Goal: Task Accomplishment & Management: Use online tool/utility

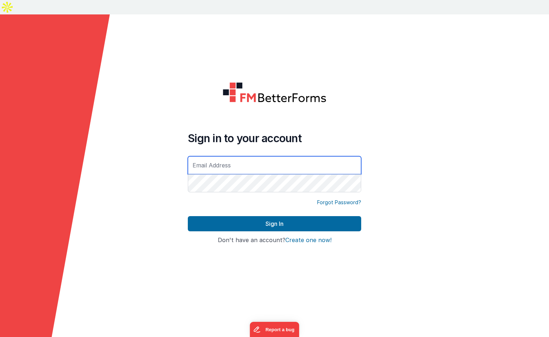
type input "[EMAIL_ADDRESS][PERSON_NAME][PERSON_NAME][DOMAIN_NAME]"
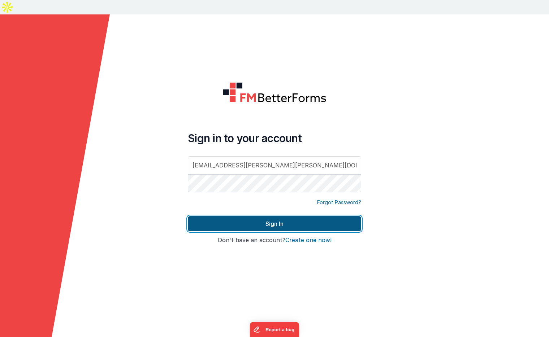
click at [290, 216] on button "Sign In" at bounding box center [274, 223] width 173 height 15
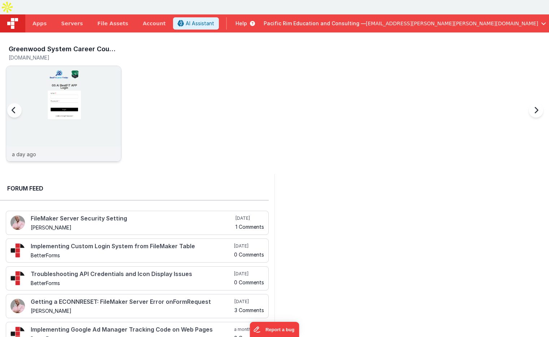
click at [87, 71] on img at bounding box center [63, 123] width 115 height 115
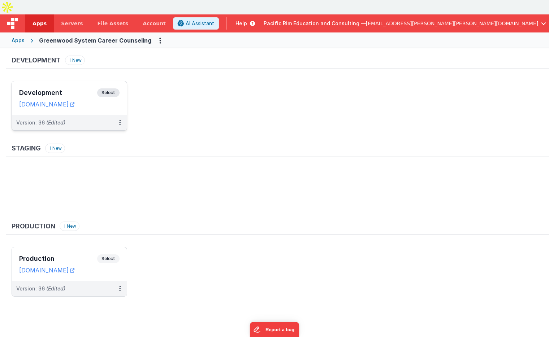
click at [87, 81] on div "Development Select URLs [DOMAIN_NAME]" at bounding box center [69, 98] width 115 height 34
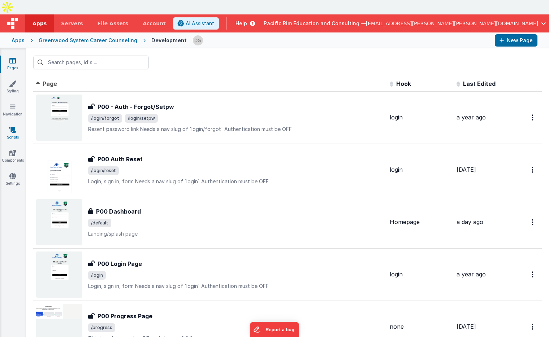
click at [13, 126] on icon at bounding box center [12, 129] width 7 height 7
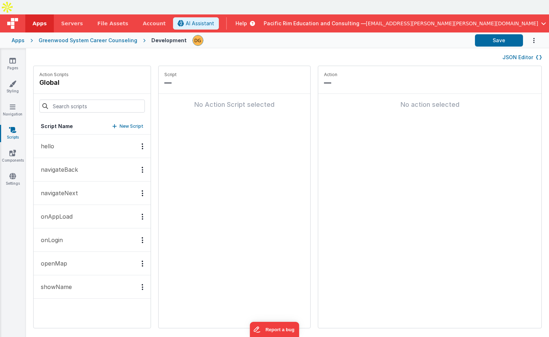
click at [78, 158] on button "navigateBack" at bounding box center [92, 169] width 117 height 23
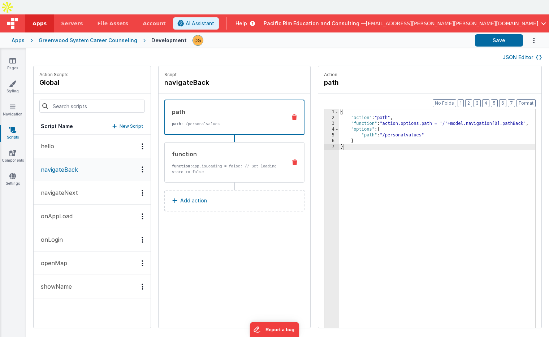
click at [217, 164] on p "function: app.isLoading = false; // Set loading state to false" at bounding box center [226, 170] width 109 height 12
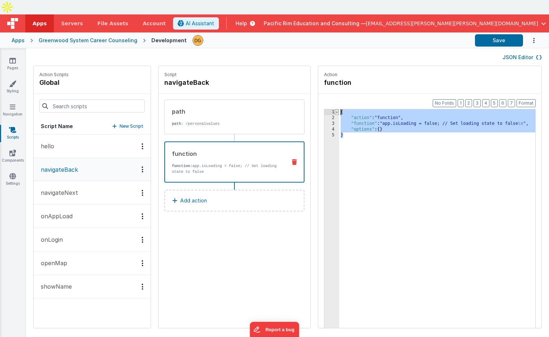
drag, startPoint x: 333, startPoint y: 122, endPoint x: 319, endPoint y: 96, distance: 28.9
click at [324, 109] on div "1 2 3 4 5 { "action" : "function" , "function" : "app.isLoading = false; // Set…" at bounding box center [430, 230] width 212 height 242
click at [71, 188] on p "navigateNext" at bounding box center [57, 192] width 42 height 9
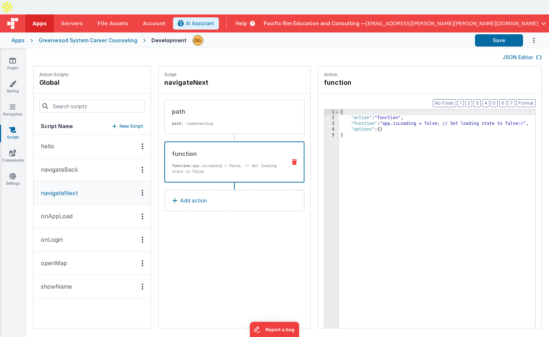
click at [222, 149] on div "function function: app.isLoading = false; // Set loading state to false" at bounding box center [223, 161] width 116 height 25
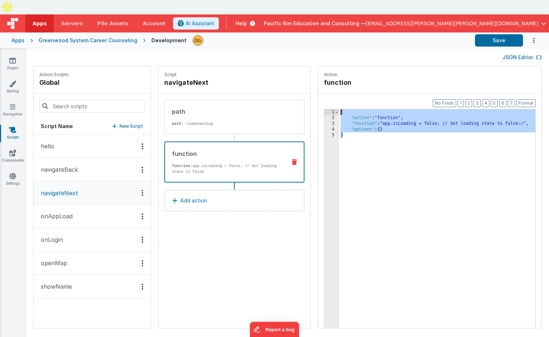
drag, startPoint x: 320, startPoint y: 112, endPoint x: 313, endPoint y: 96, distance: 18.0
click at [324, 109] on div "1 2 3 4 5 { "action" : "function" , "function" : "app.isLoading = false; // Set…" at bounding box center [430, 230] width 212 height 242
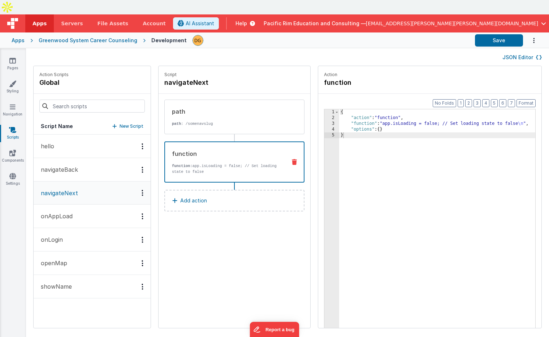
click at [79, 205] on button "onAppLoad" at bounding box center [92, 216] width 117 height 23
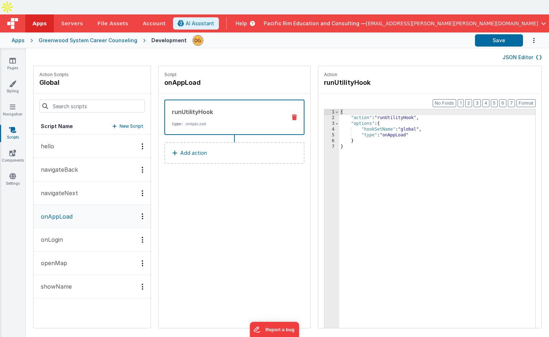
click at [180, 149] on p "Add action" at bounding box center [193, 153] width 27 height 9
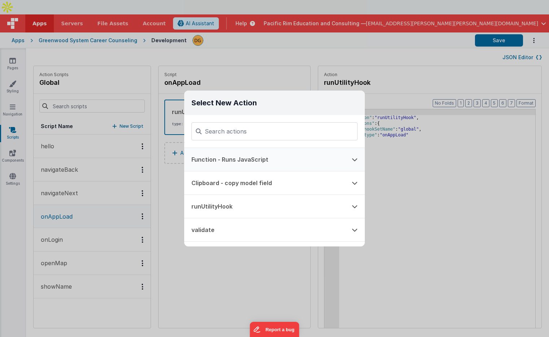
click at [228, 158] on button "Function - Runs JavaScript" at bounding box center [264, 159] width 160 height 23
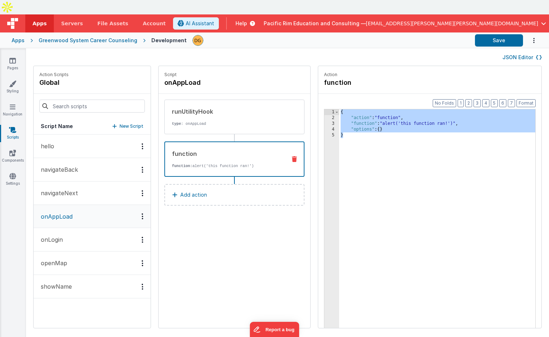
drag, startPoint x: 354, startPoint y: 125, endPoint x: 313, endPoint y: 93, distance: 51.9
click at [318, 94] on div "Format 7 6 5 4 3 2 1 No Folds 1 2 3 4 5 { "action" : "function" , "function" : …" at bounding box center [429, 225] width 223 height 262
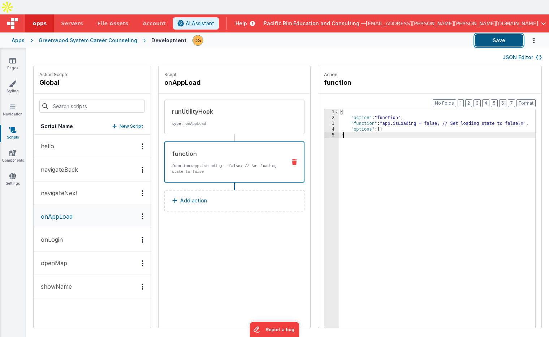
click at [502, 34] on button "Save" at bounding box center [499, 40] width 48 height 12
click at [15, 57] on link "Pages" at bounding box center [13, 64] width 26 height 14
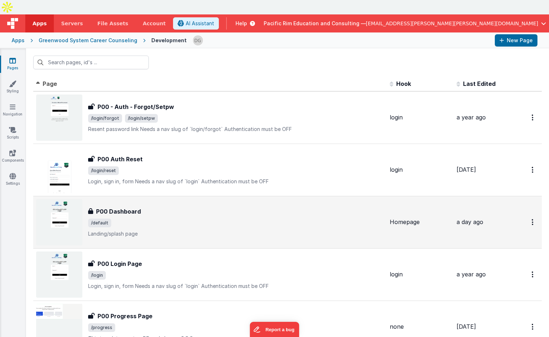
click at [160, 219] on span "/default" at bounding box center [236, 223] width 296 height 9
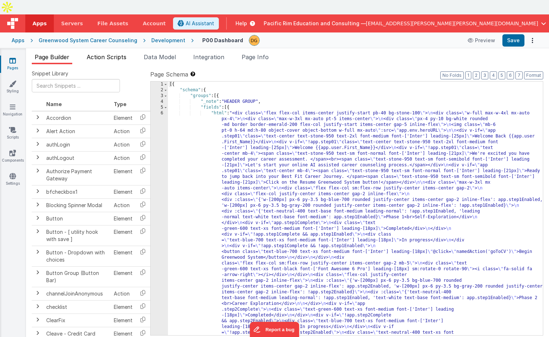
click at [109, 53] on span "Action Scripts" at bounding box center [107, 56] width 40 height 7
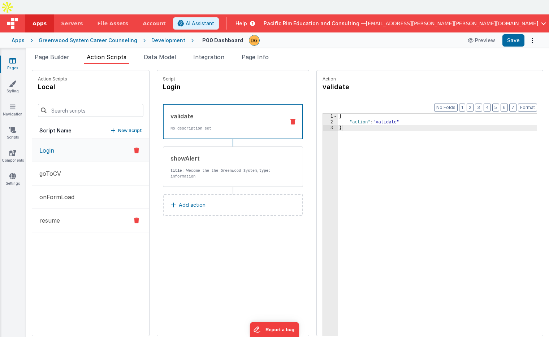
click at [66, 209] on button "resume" at bounding box center [90, 220] width 117 height 23
